Goal: Navigation & Orientation: Find specific page/section

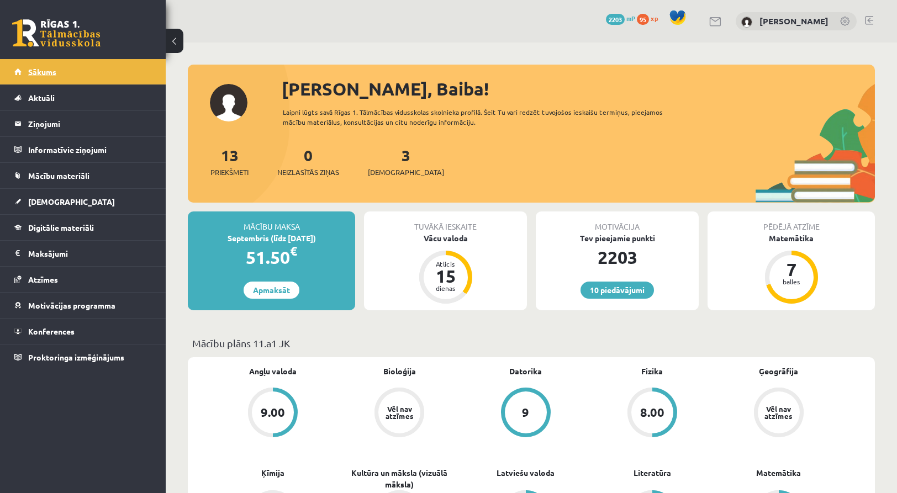
click at [46, 74] on span "Sākums" at bounding box center [42, 72] width 28 height 10
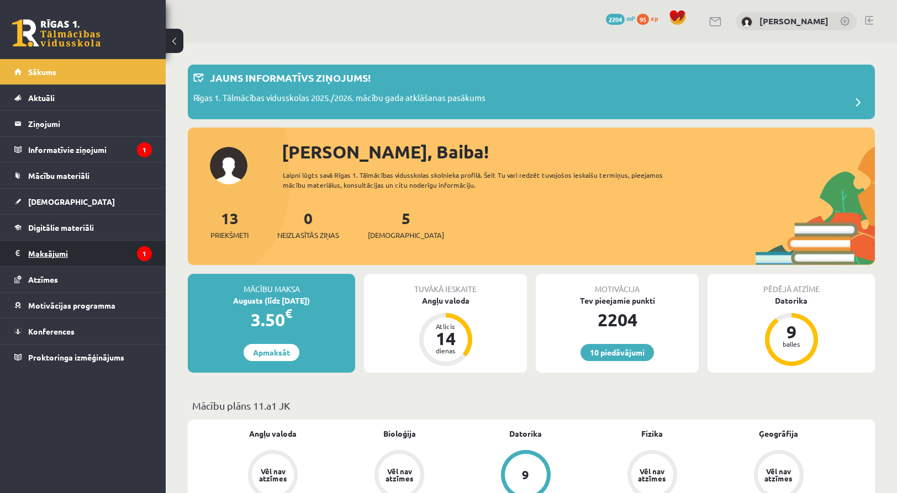
click at [35, 259] on legend "Maksājumi 1" at bounding box center [90, 253] width 124 height 25
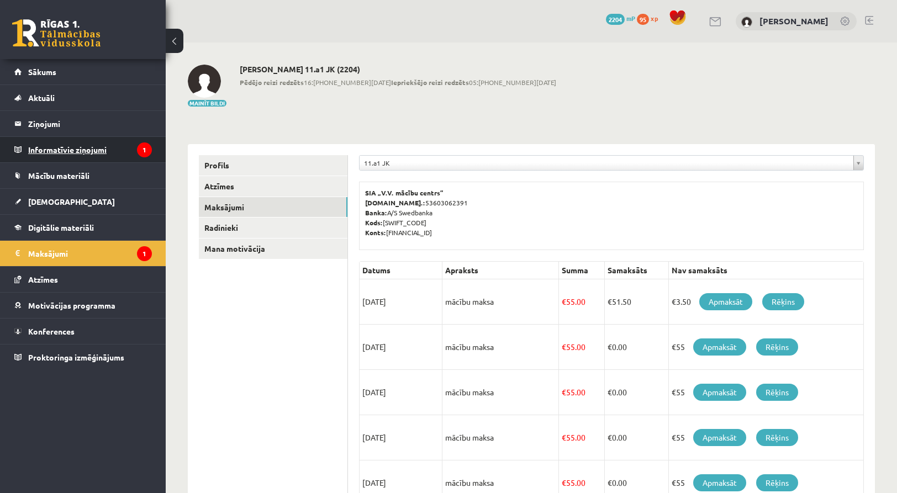
click at [35, 149] on legend "Informatīvie ziņojumi 1" at bounding box center [90, 149] width 124 height 25
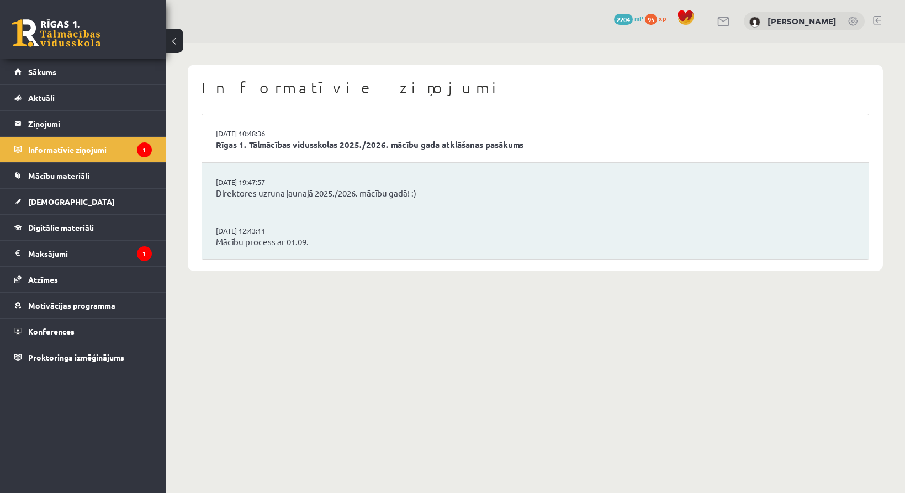
click at [305, 139] on link "Rīgas 1. Tālmācības vidusskolas 2025./2026. mācību gada atklāšanas pasākums" at bounding box center [535, 145] width 639 height 13
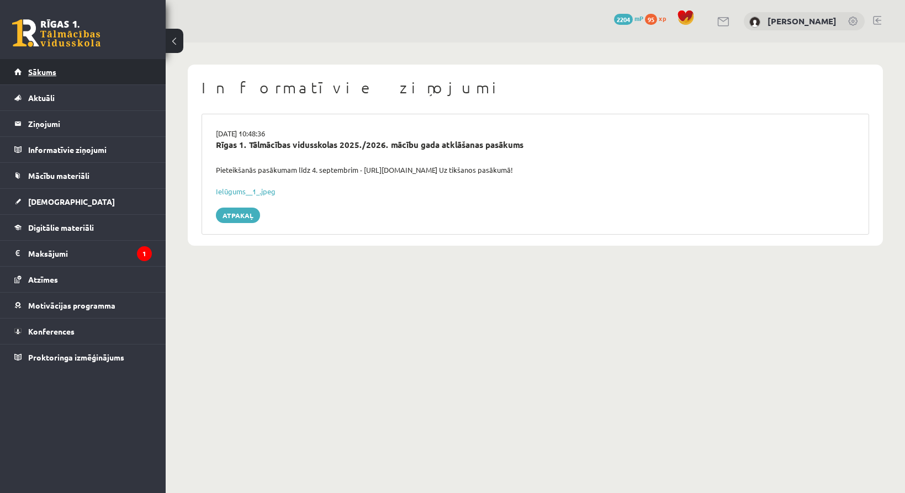
click at [35, 76] on link "Sākums" at bounding box center [83, 71] width 138 height 25
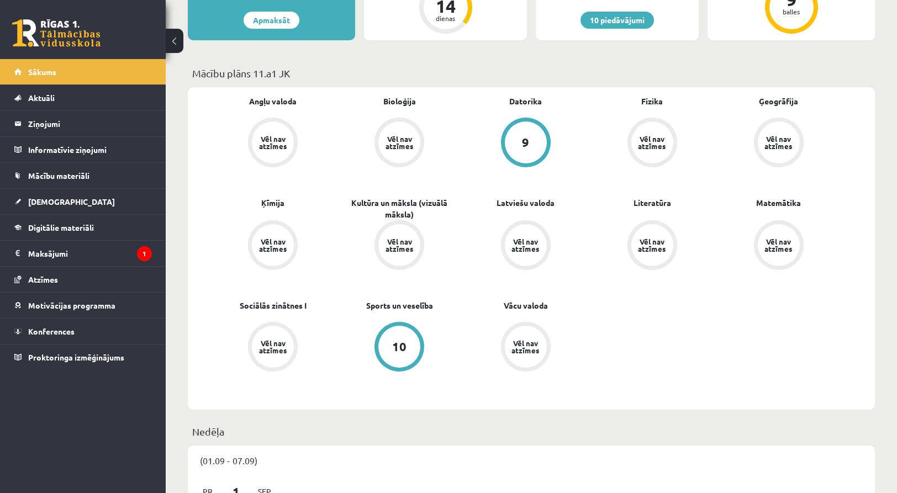
scroll to position [276, 0]
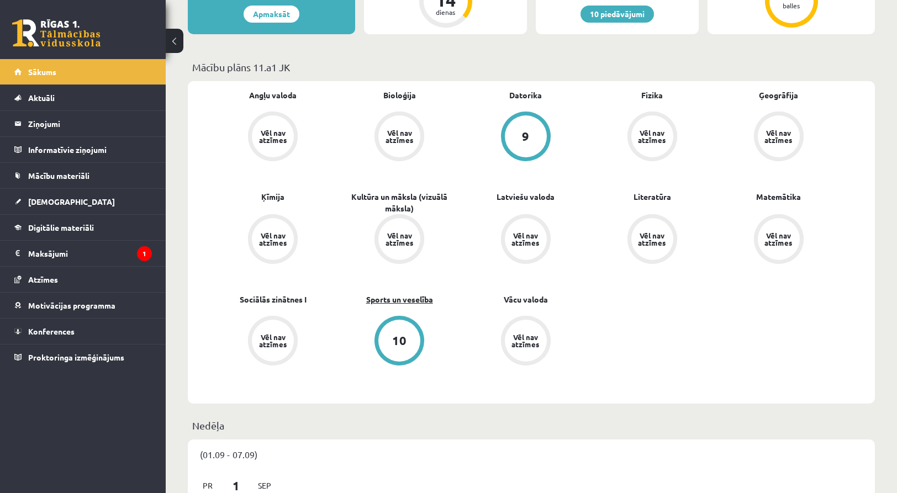
click at [416, 294] on link "Sports un veselība" at bounding box center [399, 300] width 67 height 12
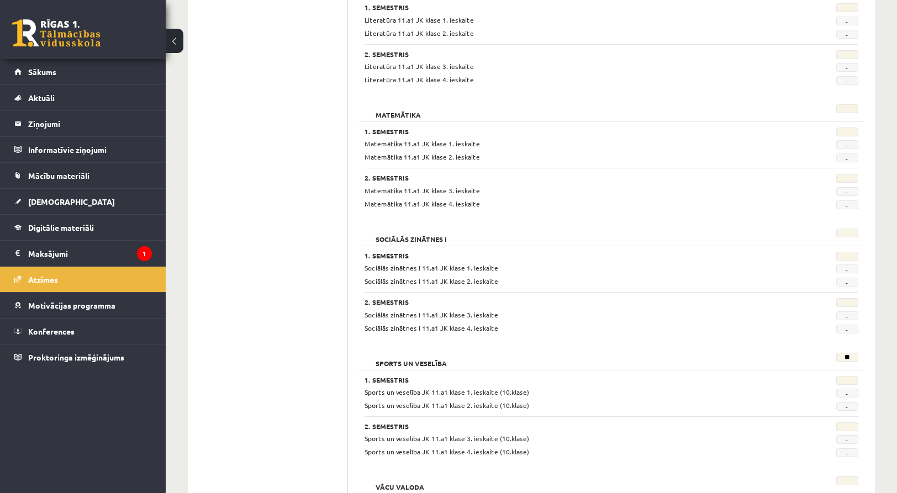
scroll to position [1197, 0]
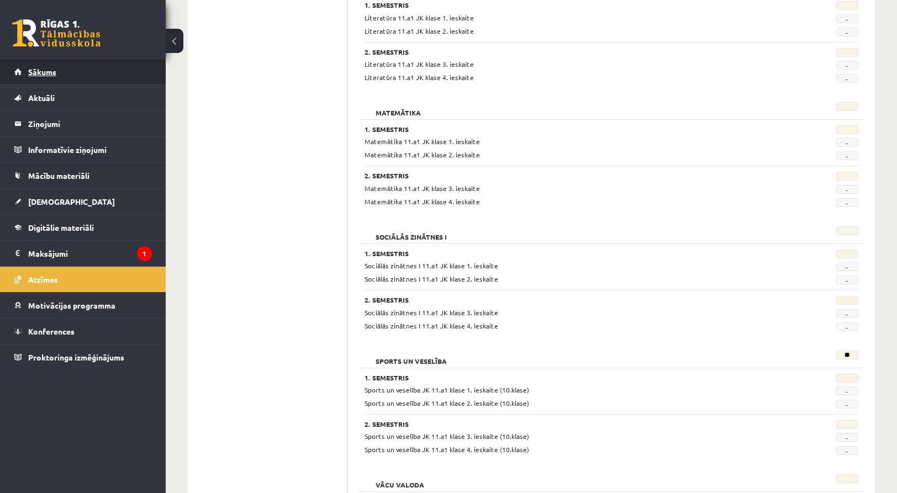
click at [38, 66] on link "Sākums" at bounding box center [83, 71] width 138 height 25
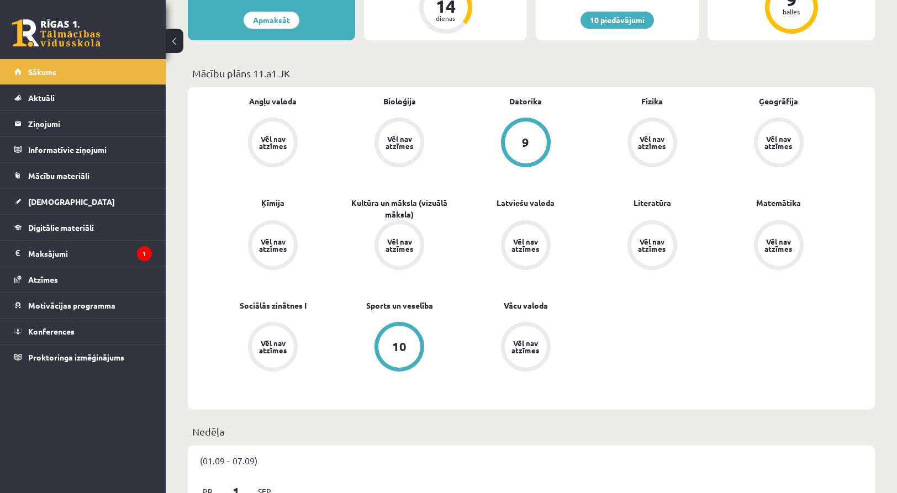
scroll to position [276, 0]
